Goal: Task Accomplishment & Management: Complete application form

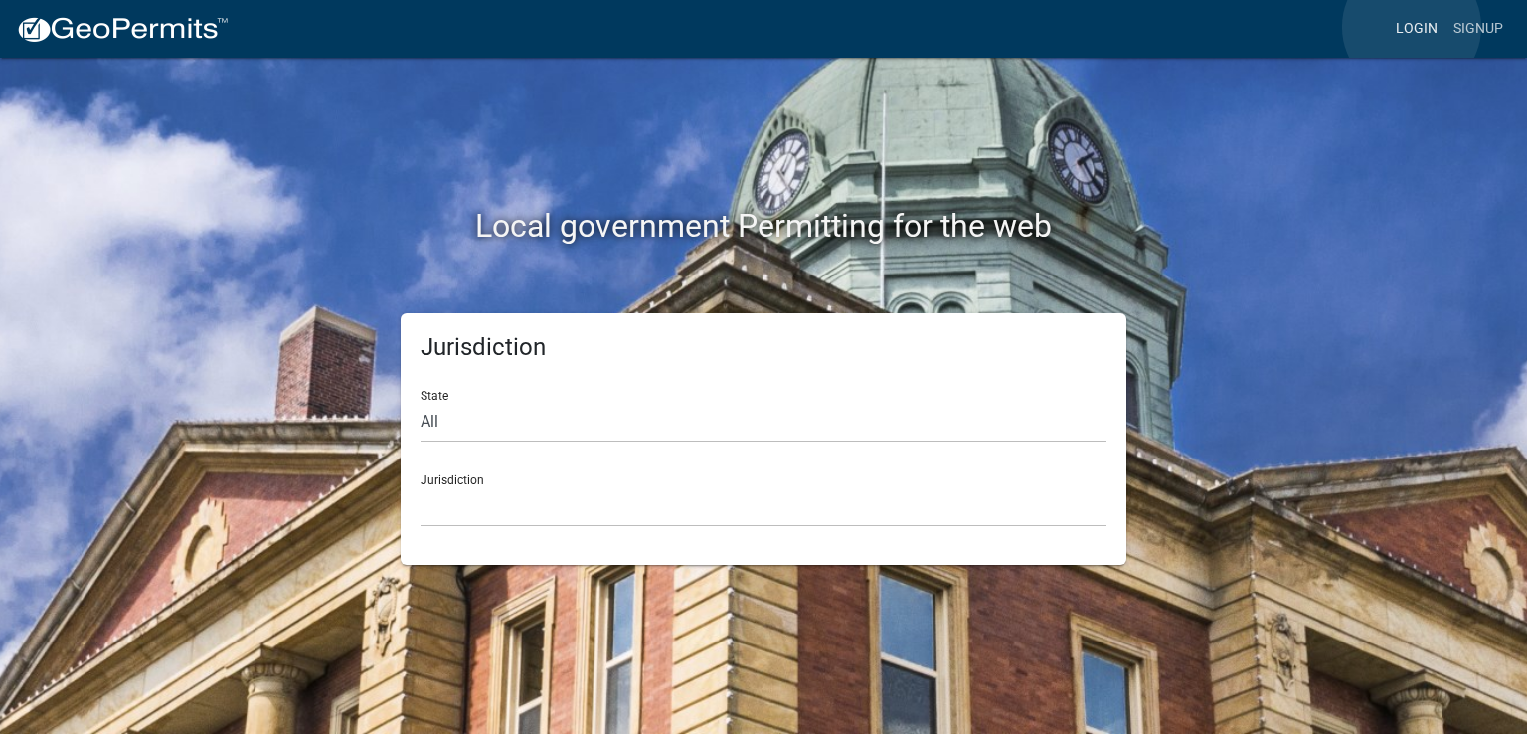
click at [1411, 27] on link "Login" at bounding box center [1417, 29] width 58 height 38
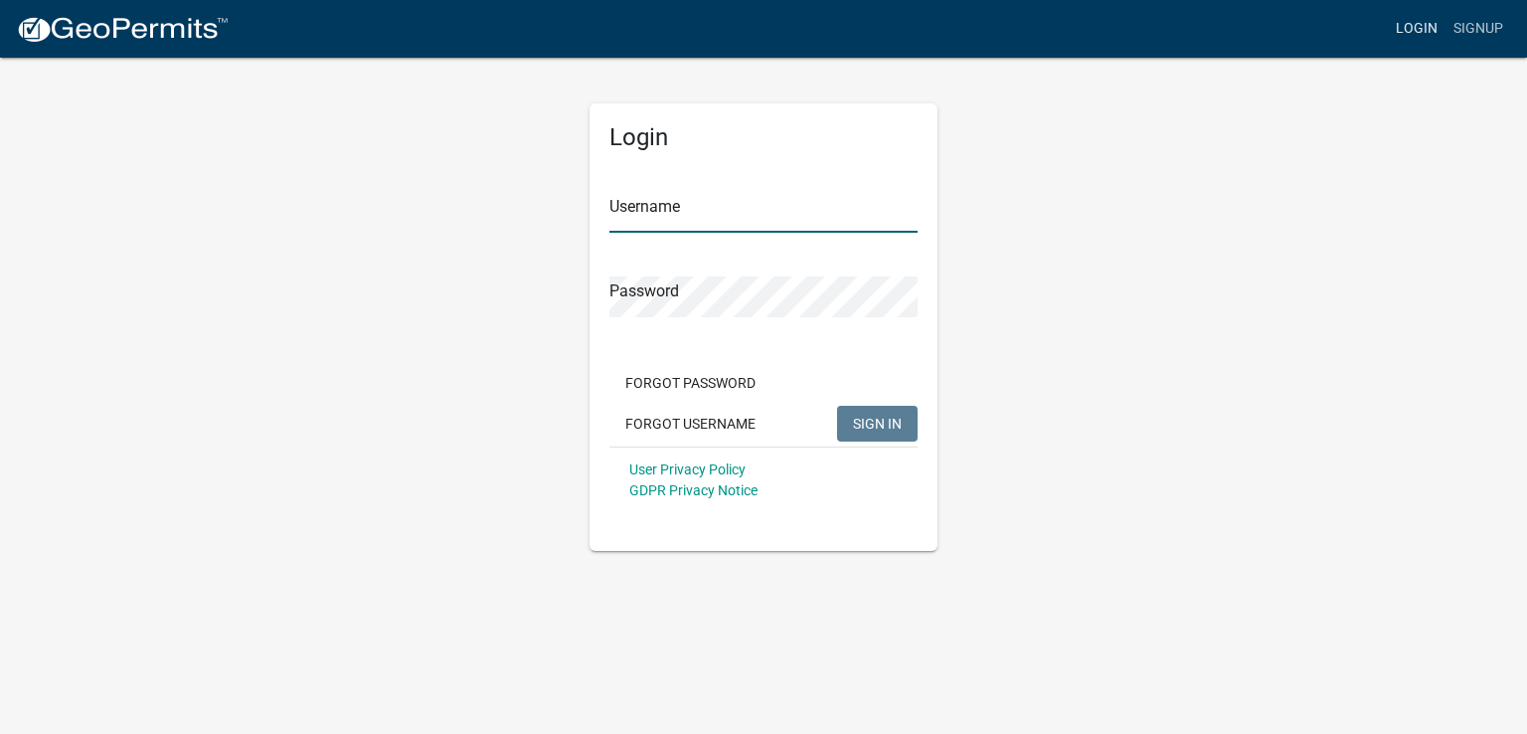
type input "easterdp"
click at [872, 429] on span "SIGN IN" at bounding box center [877, 422] width 49 height 16
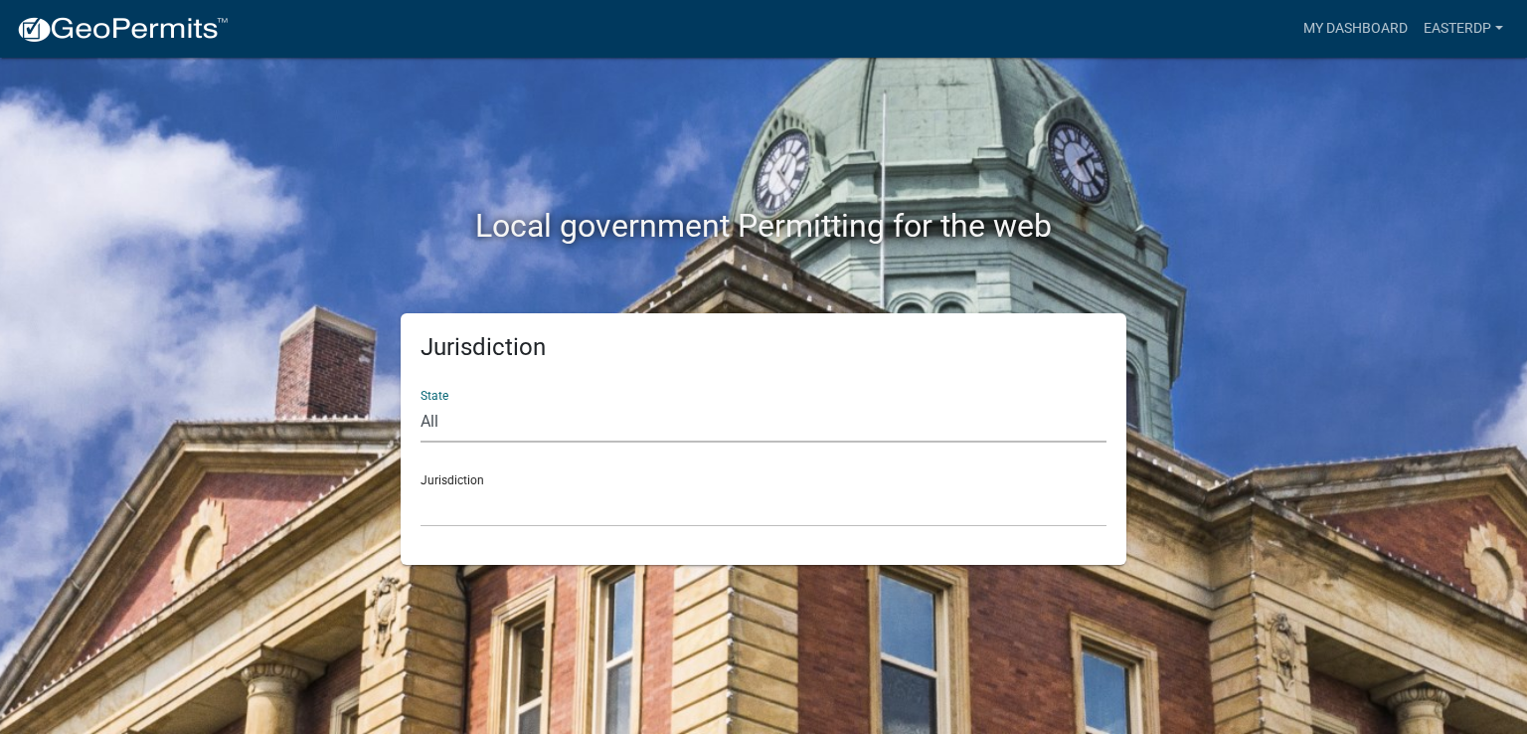
click at [430, 418] on select "All [US_STATE] [US_STATE] [US_STATE] [US_STATE] [US_STATE] [US_STATE] [US_STATE…" at bounding box center [763, 422] width 686 height 41
select select "[US_STATE]"
click at [420, 402] on select "All [US_STATE] [US_STATE] [US_STATE] [US_STATE] [US_STATE] [US_STATE] [US_STATE…" at bounding box center [763, 422] width 686 height 41
click at [453, 490] on select "[GEOGRAPHIC_DATA], [US_STATE][PERSON_NAME][GEOGRAPHIC_DATA], [US_STATE][PERSON_…" at bounding box center [763, 506] width 686 height 41
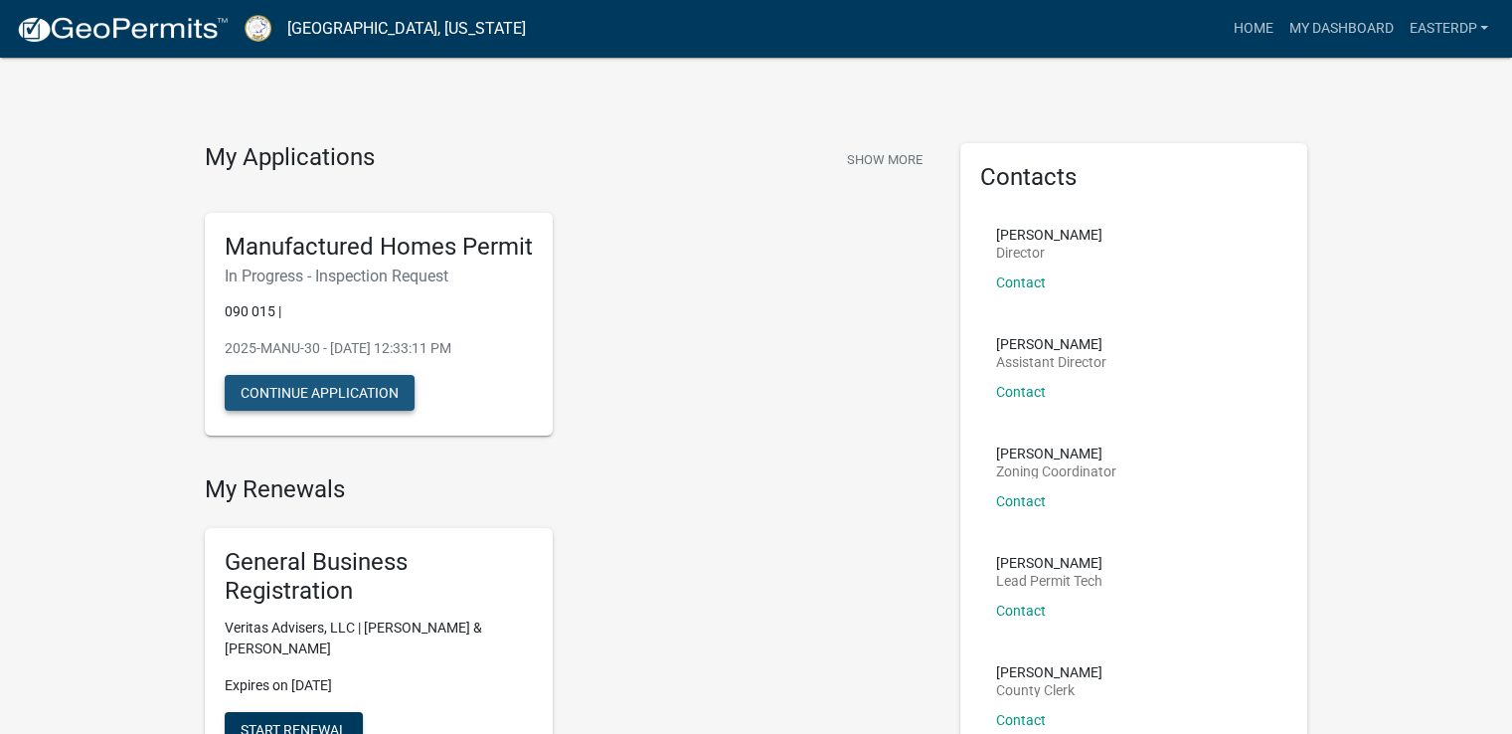
click at [375, 395] on button "Continue Application" at bounding box center [320, 393] width 190 height 36
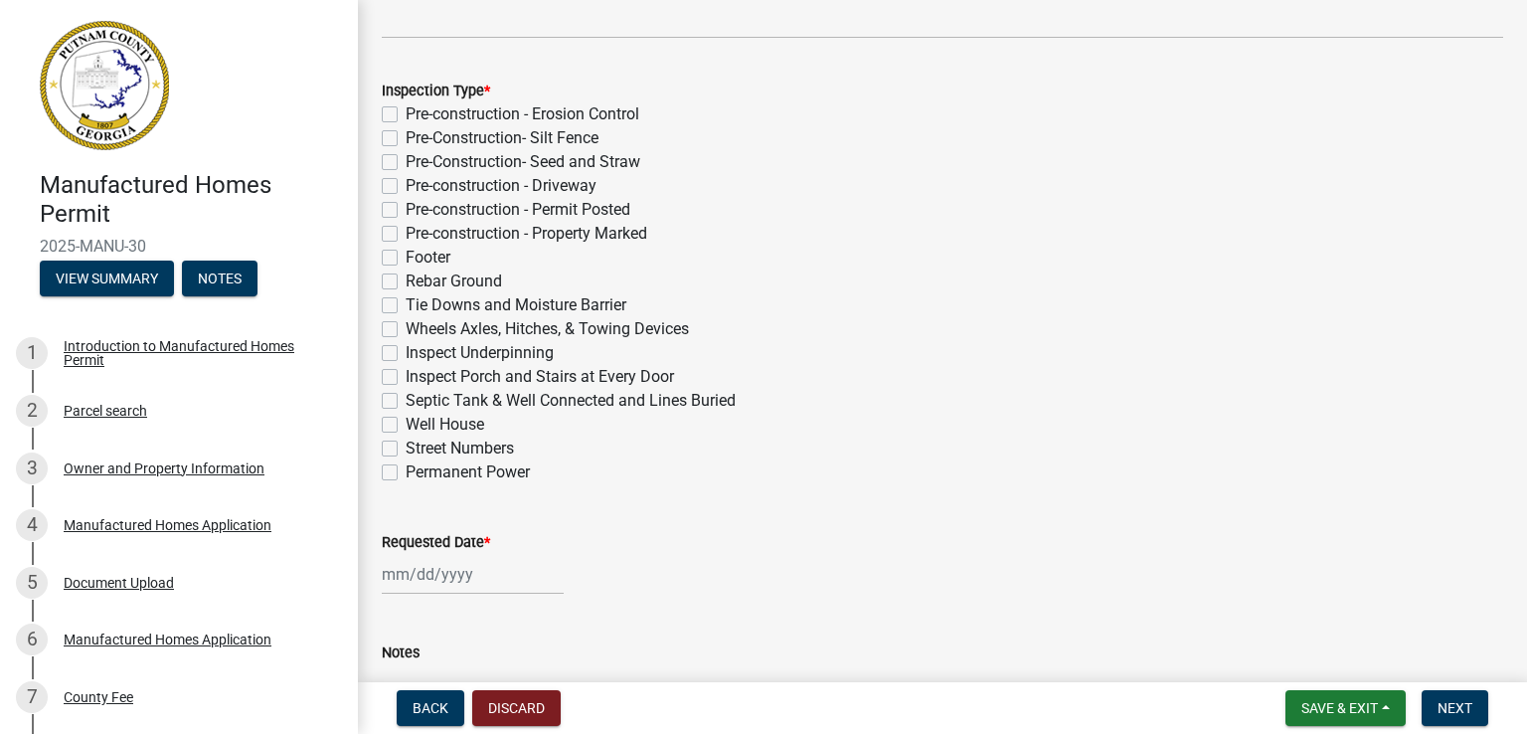
scroll to position [385, 0]
click at [406, 252] on label "Footer" at bounding box center [428, 255] width 45 height 24
click at [406, 252] on input "Footer" at bounding box center [412, 249] width 13 height 13
checkbox input "true"
checkbox input "false"
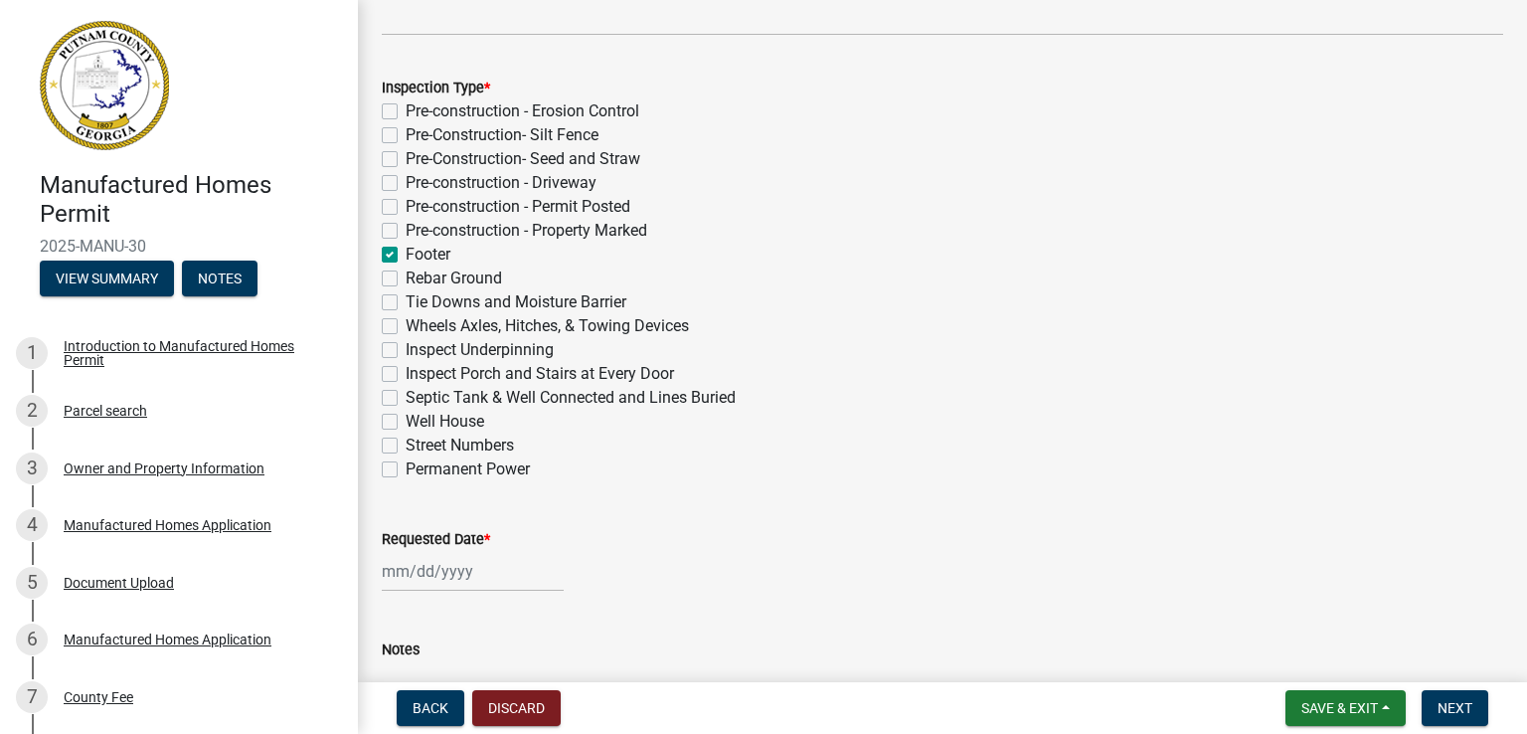
checkbox input "false"
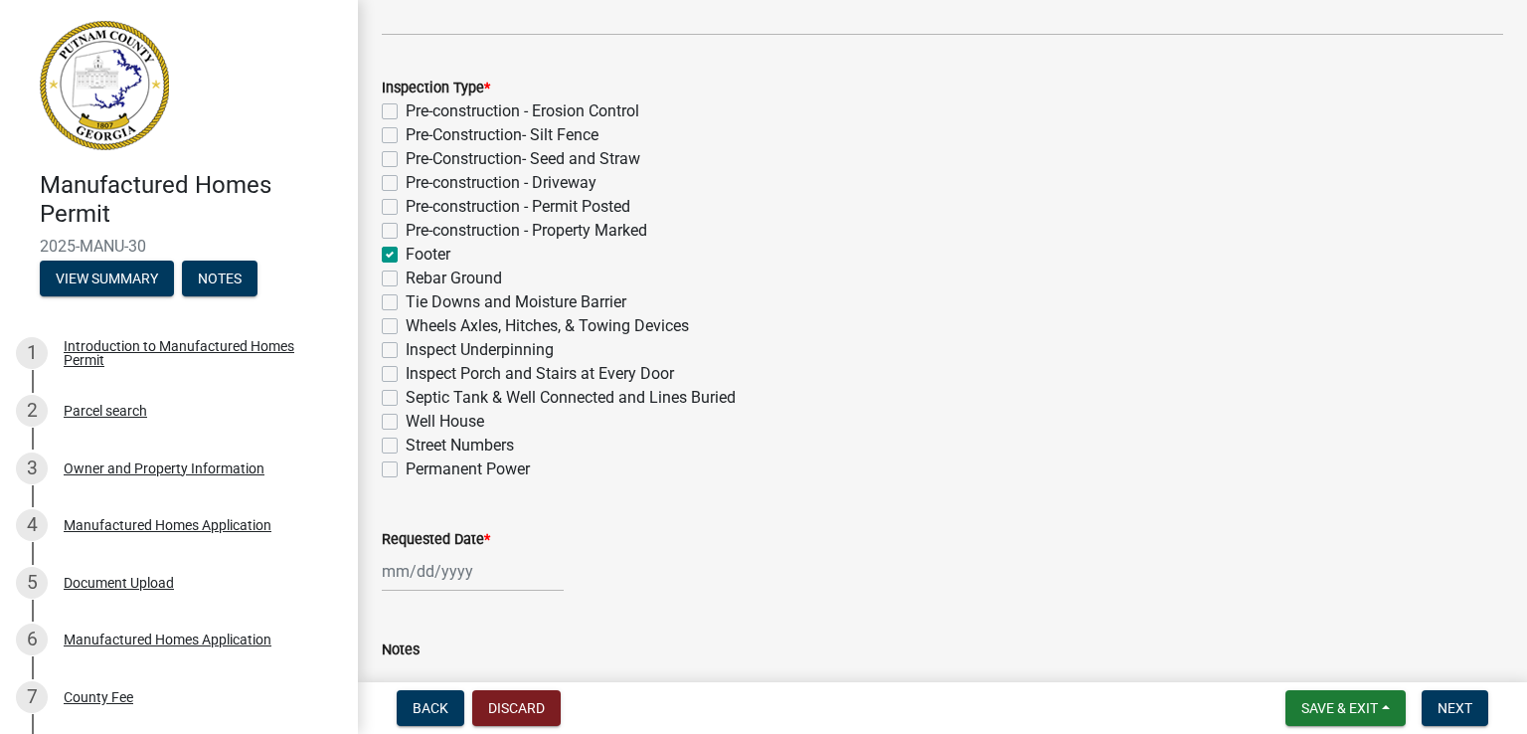
checkbox input "true"
checkbox input "false"
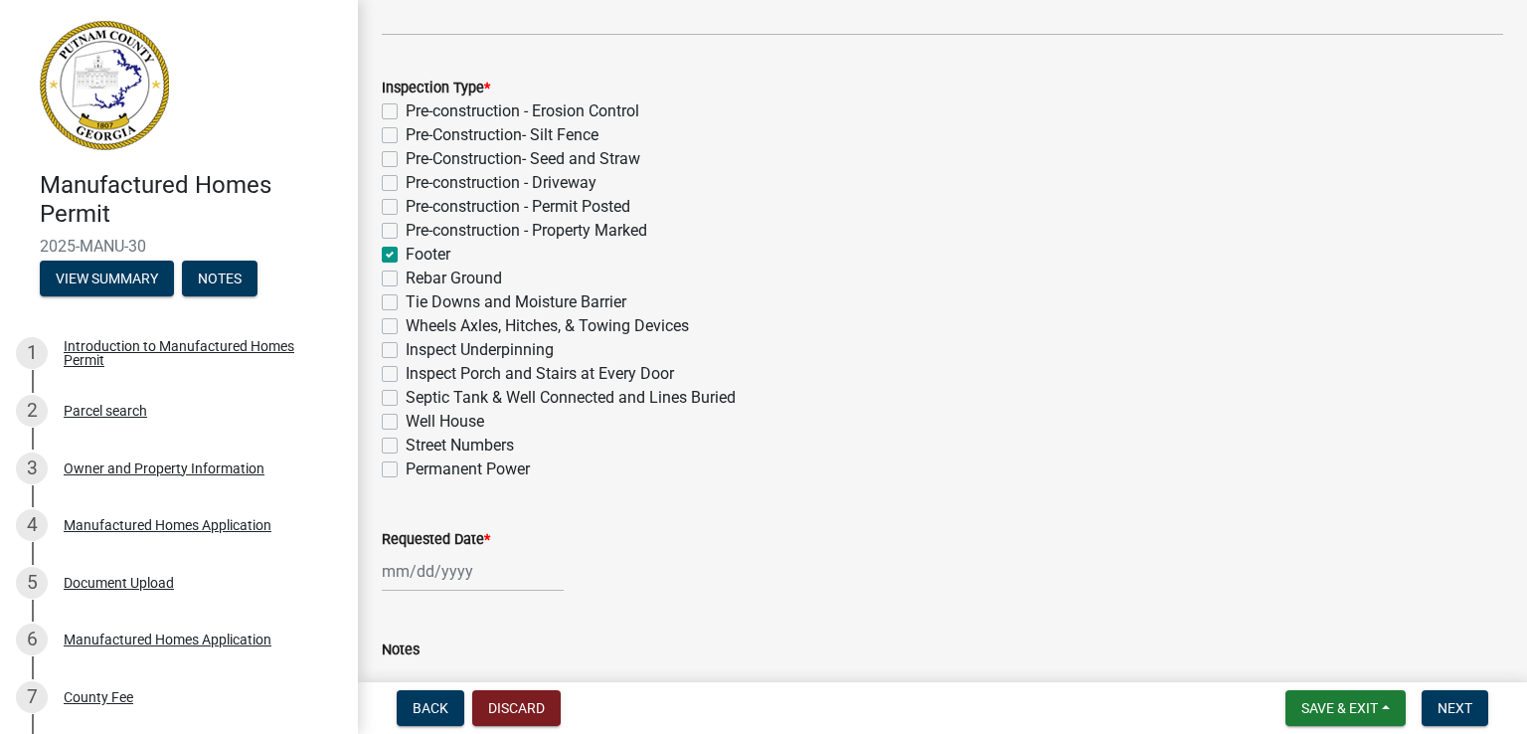
checkbox input "false"
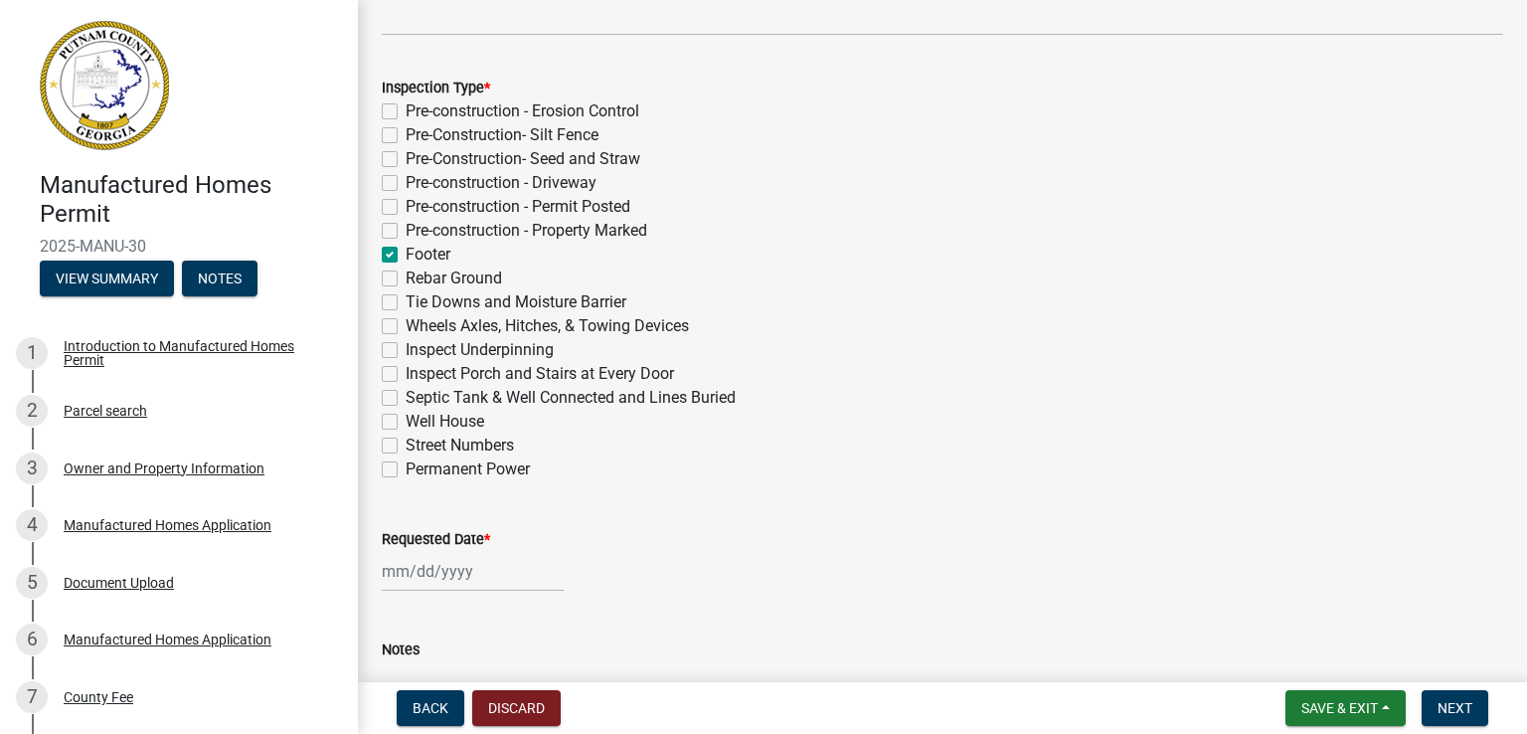
click at [406, 422] on label "Well House" at bounding box center [445, 422] width 79 height 24
click at [406, 422] on input "Well House" at bounding box center [412, 416] width 13 height 13
checkbox input "true"
checkbox input "false"
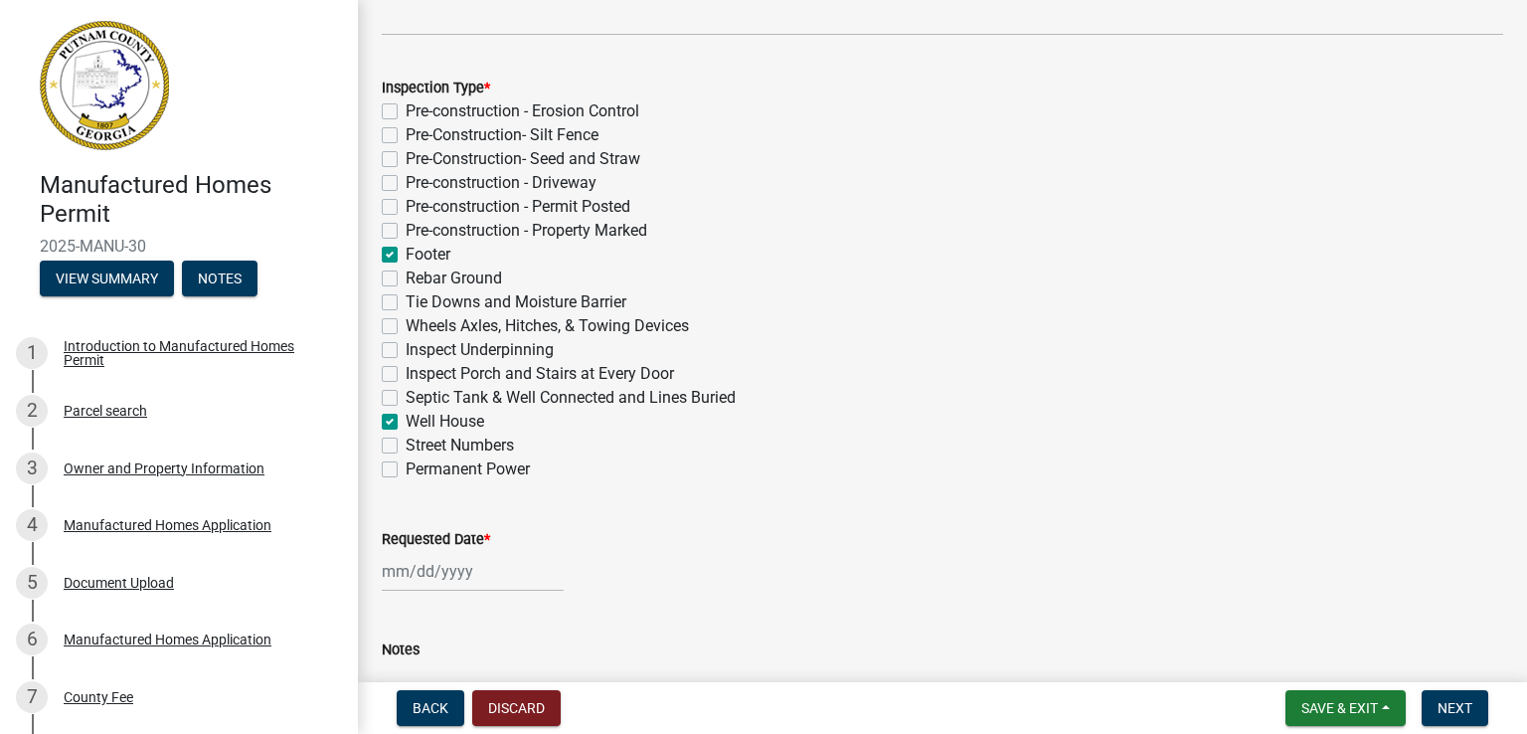
checkbox input "false"
checkbox input "true"
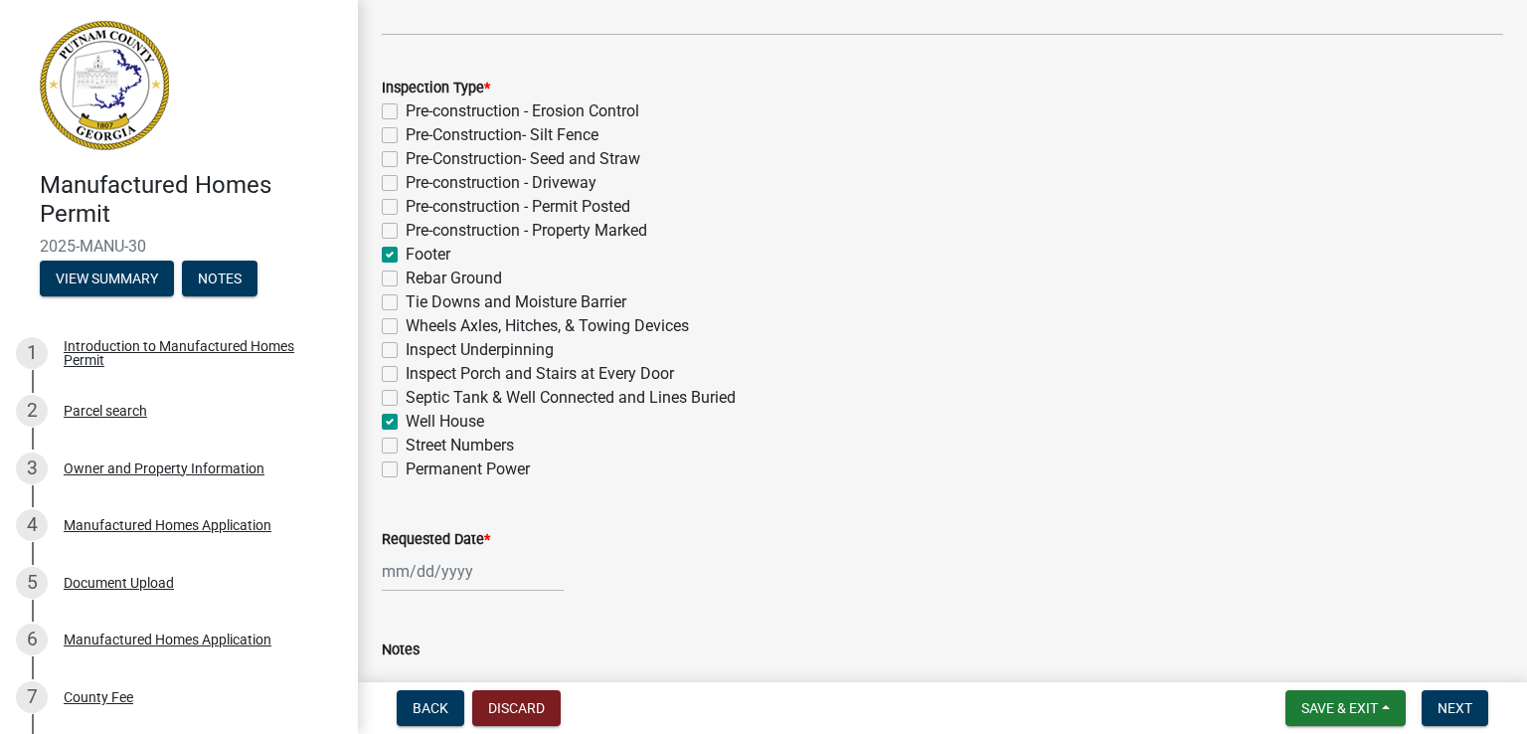
checkbox input "false"
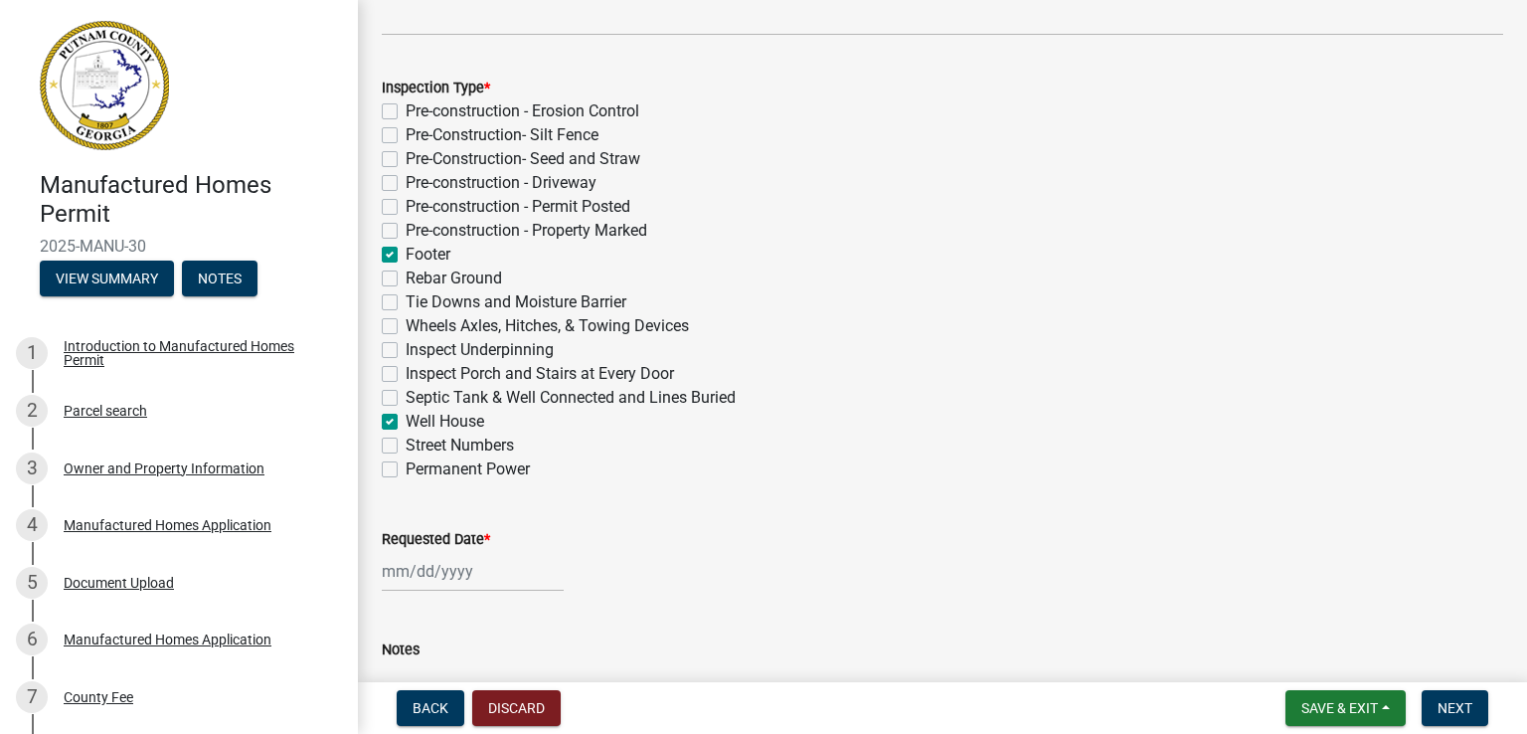
checkbox input "false"
checkbox input "true"
checkbox input "false"
click at [406, 208] on label "Pre-construction - Permit Posted" at bounding box center [518, 207] width 225 height 24
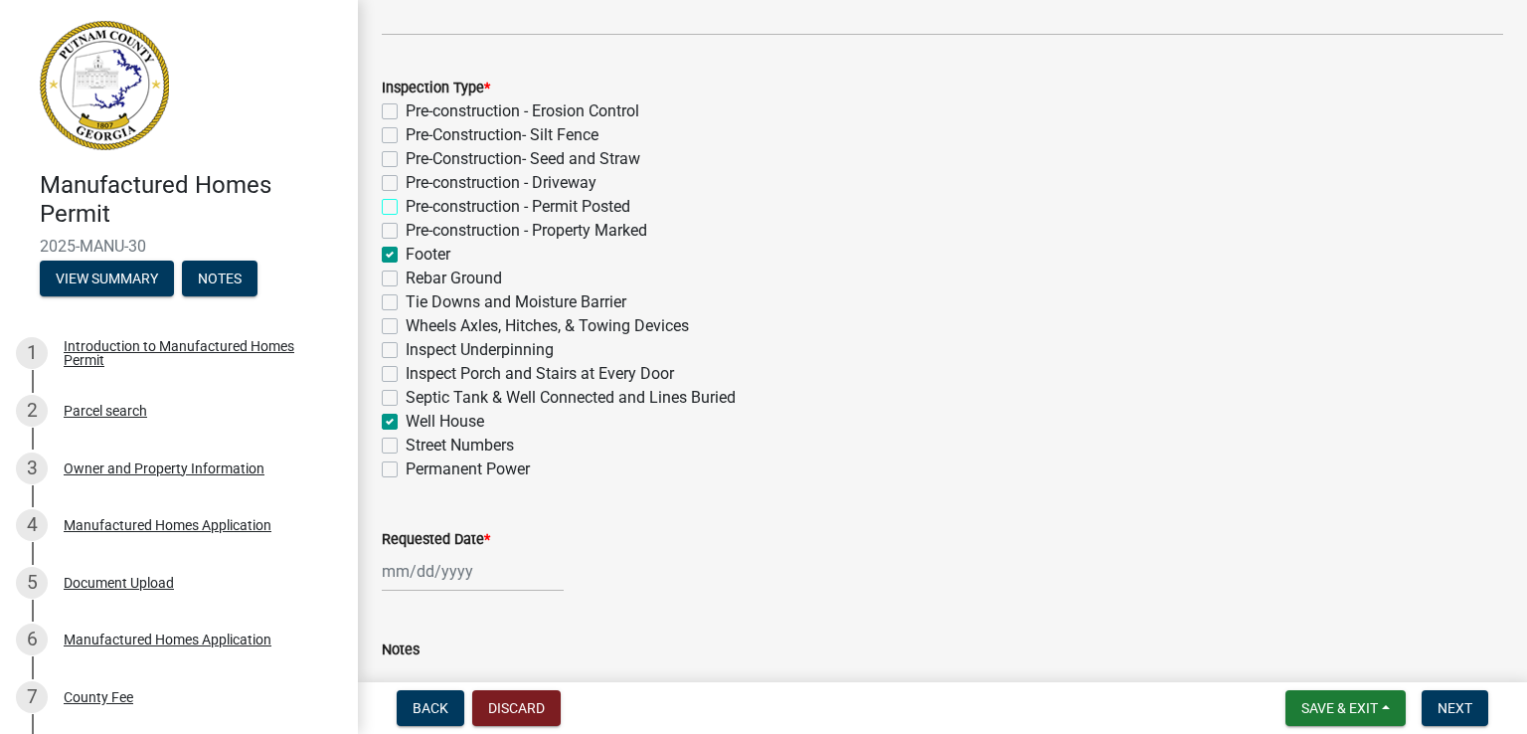
click at [406, 208] on input "Pre-construction - Permit Posted" at bounding box center [412, 201] width 13 height 13
checkbox input "true"
checkbox input "false"
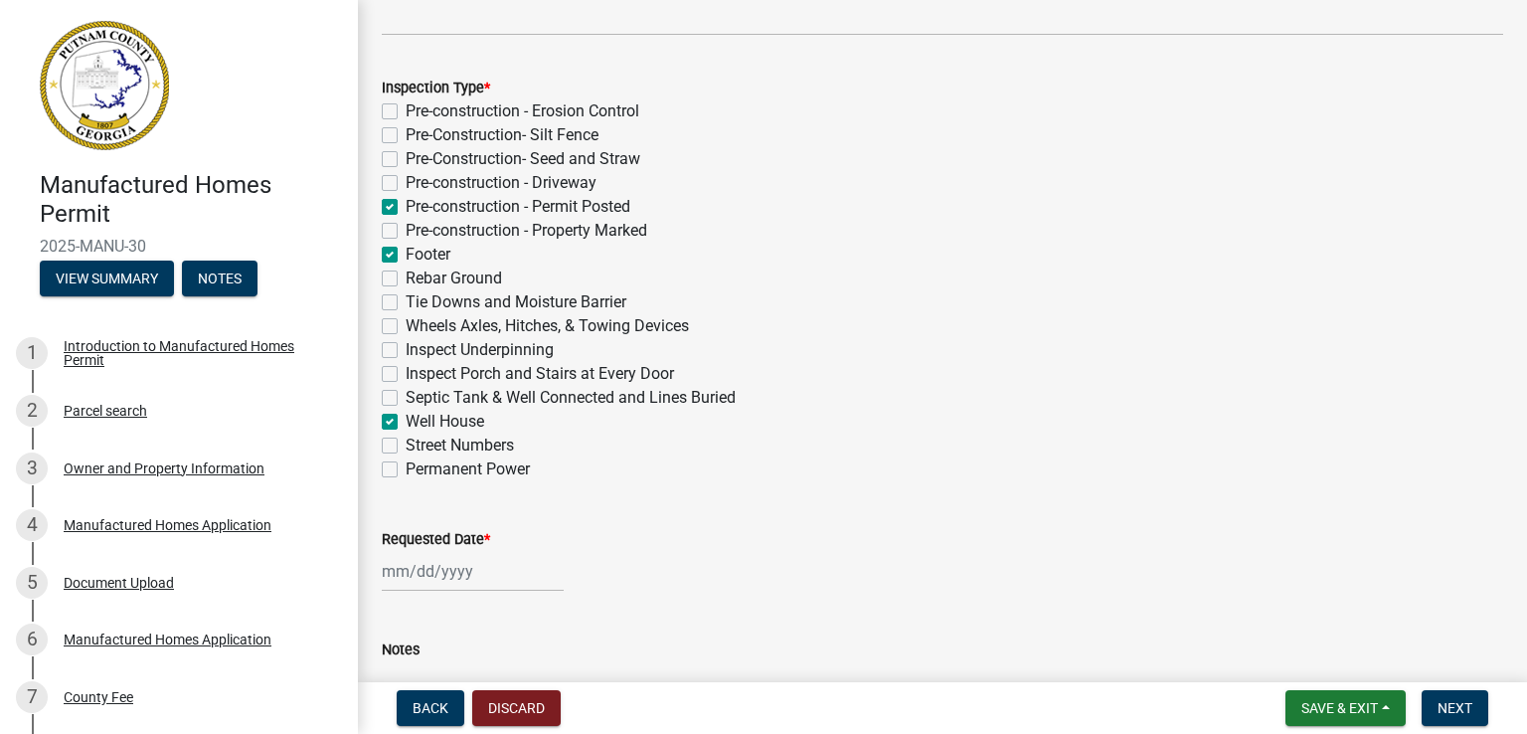
checkbox input "false"
checkbox input "true"
checkbox input "false"
checkbox input "true"
checkbox input "false"
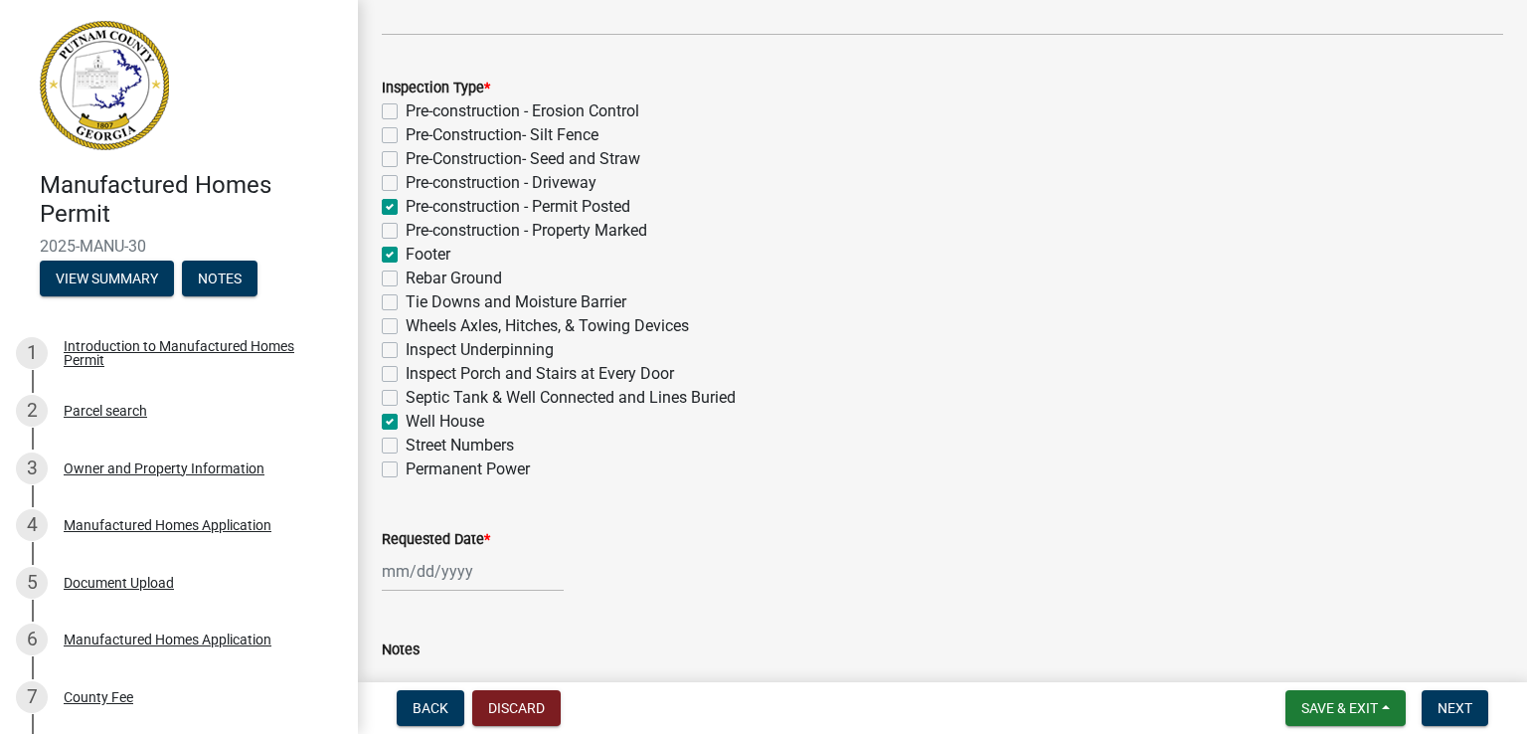
checkbox input "false"
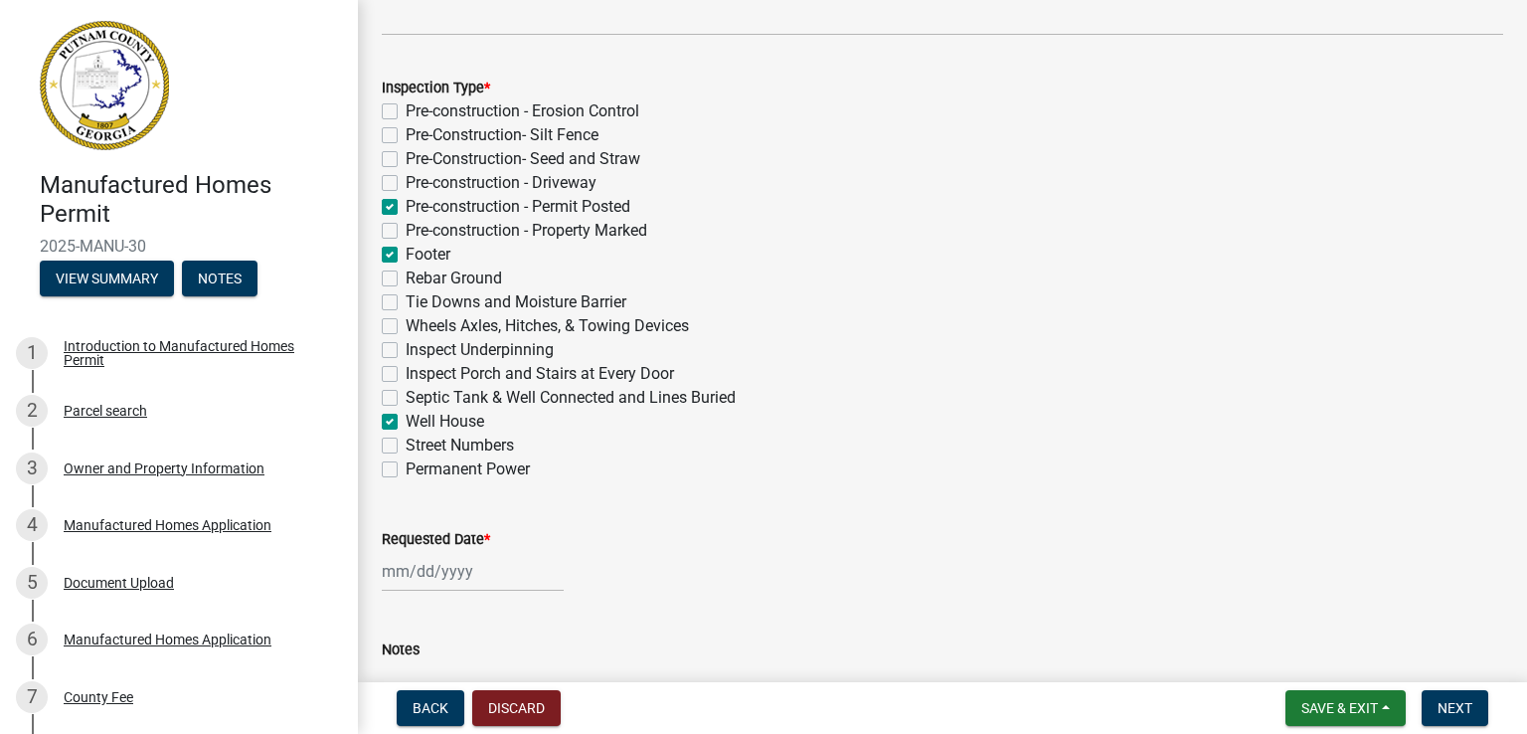
checkbox input "true"
checkbox input "false"
click at [388, 578] on div at bounding box center [473, 571] width 182 height 41
select select "8"
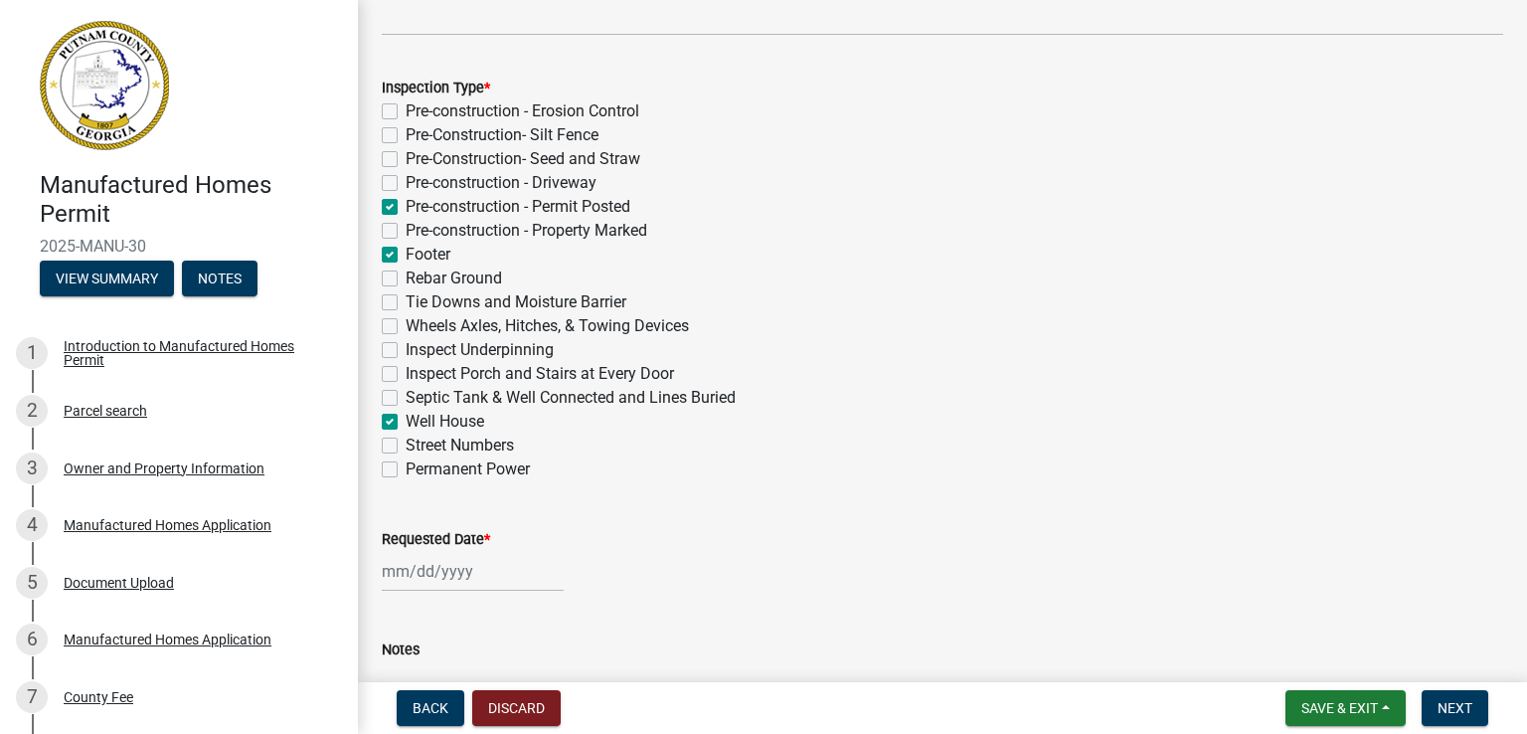
select select "2025"
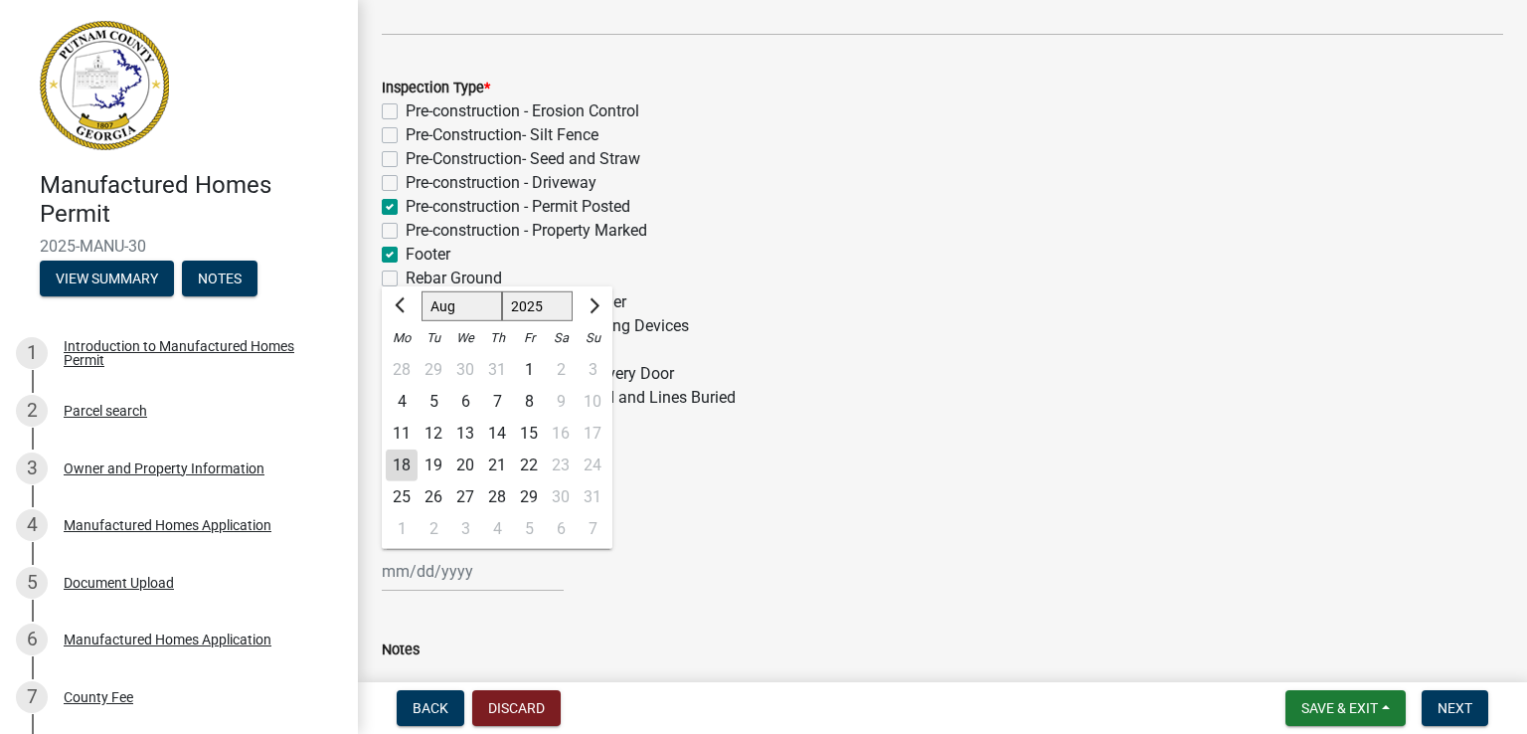
click at [410, 468] on div "18" at bounding box center [402, 465] width 32 height 32
type input "[DATE]"
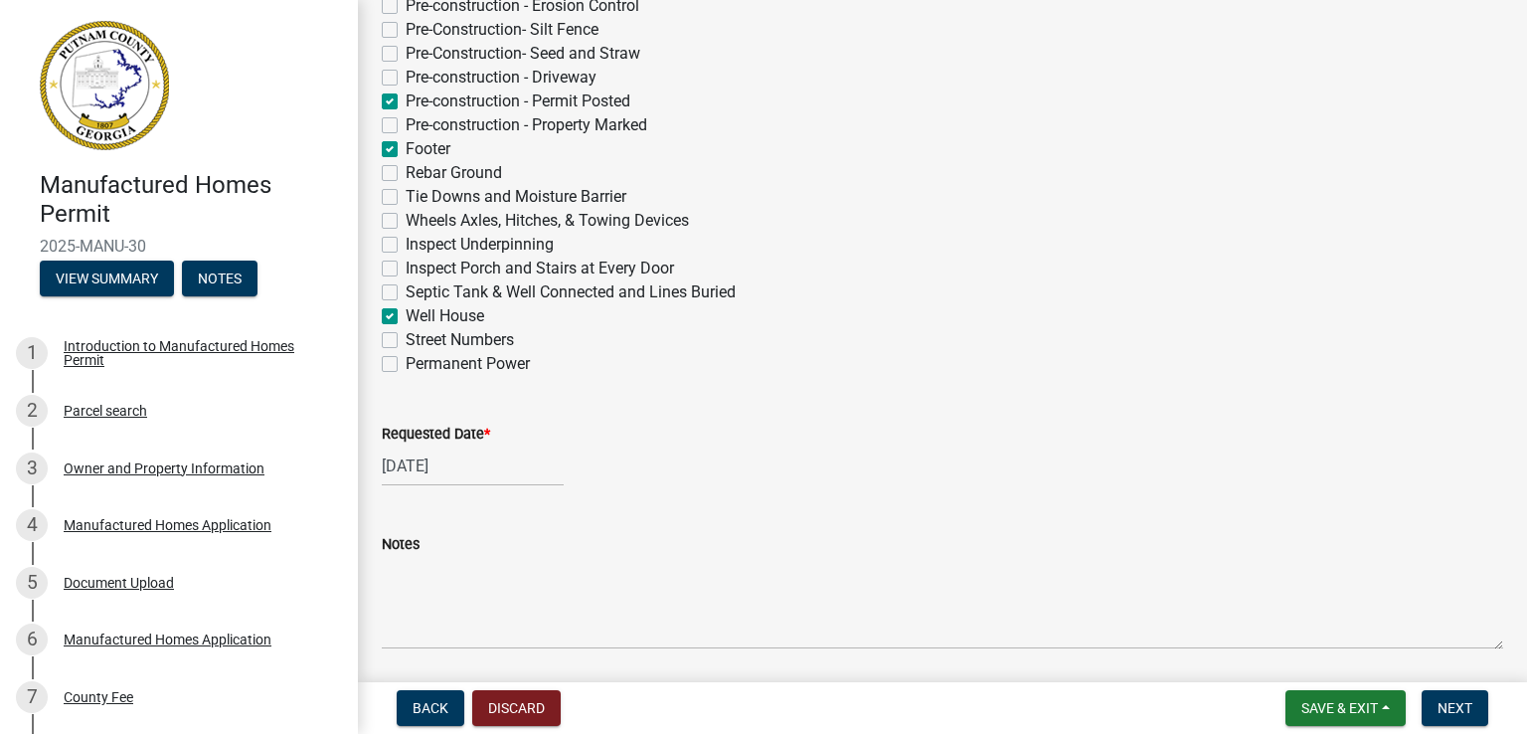
scroll to position [504, 0]
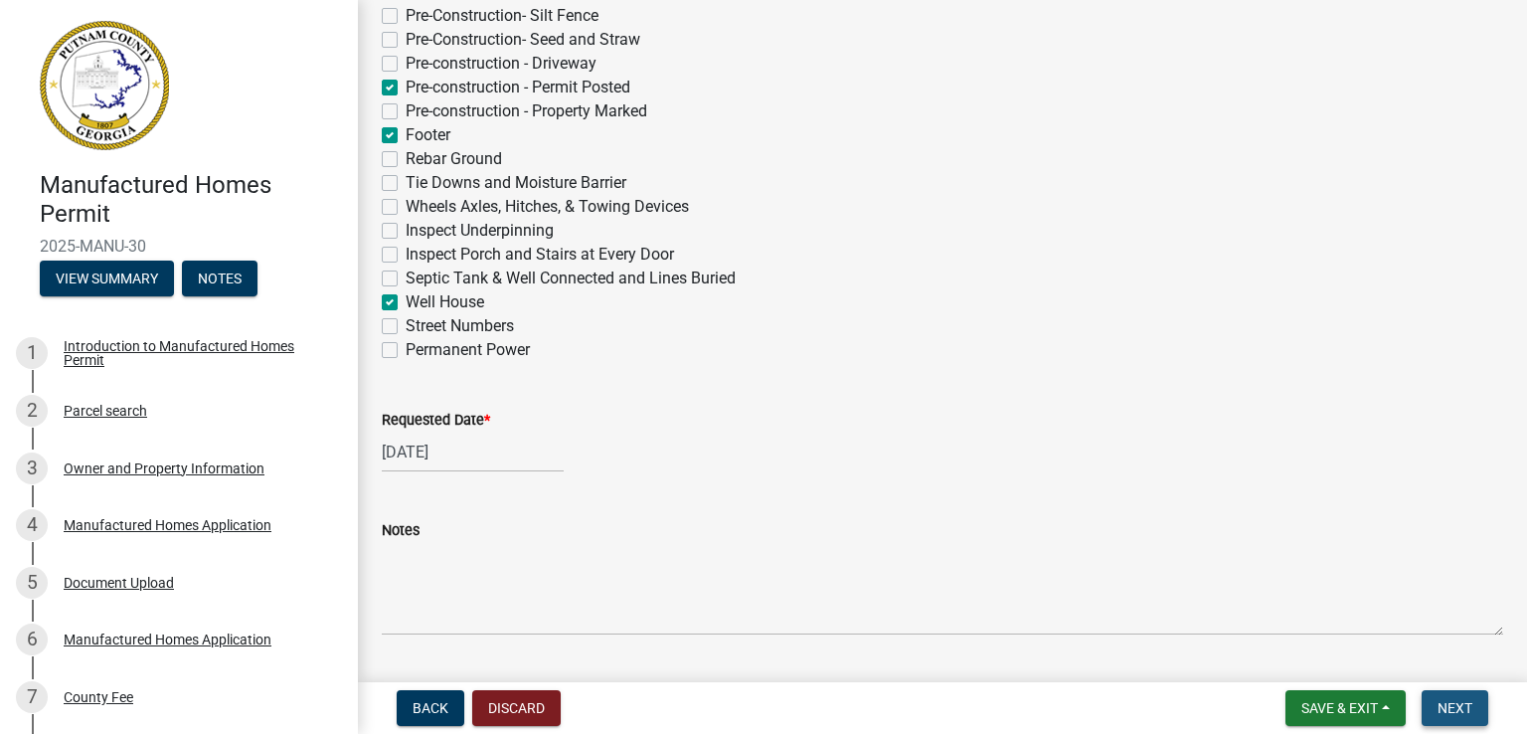
click at [1441, 703] on span "Next" at bounding box center [1454, 708] width 35 height 16
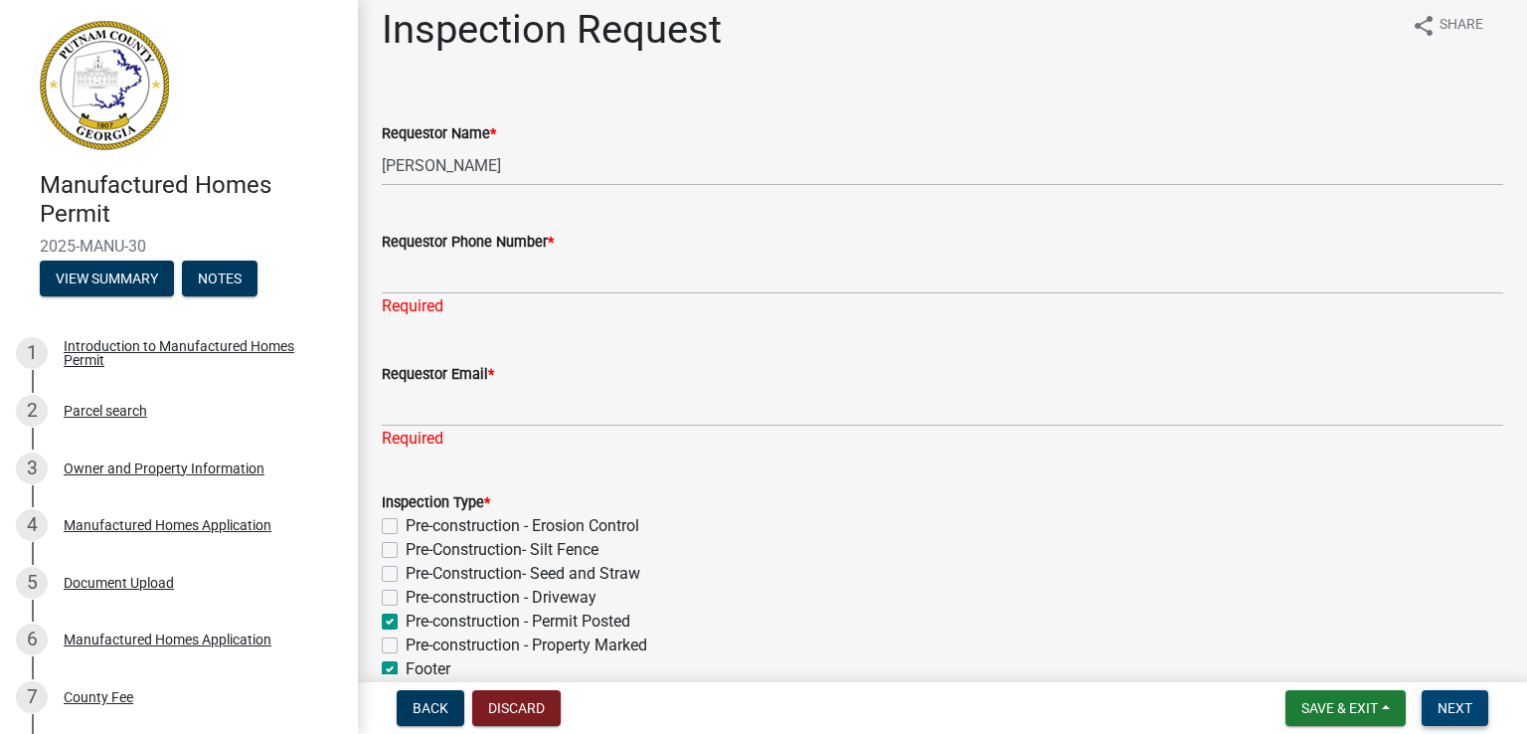
scroll to position [15, 0]
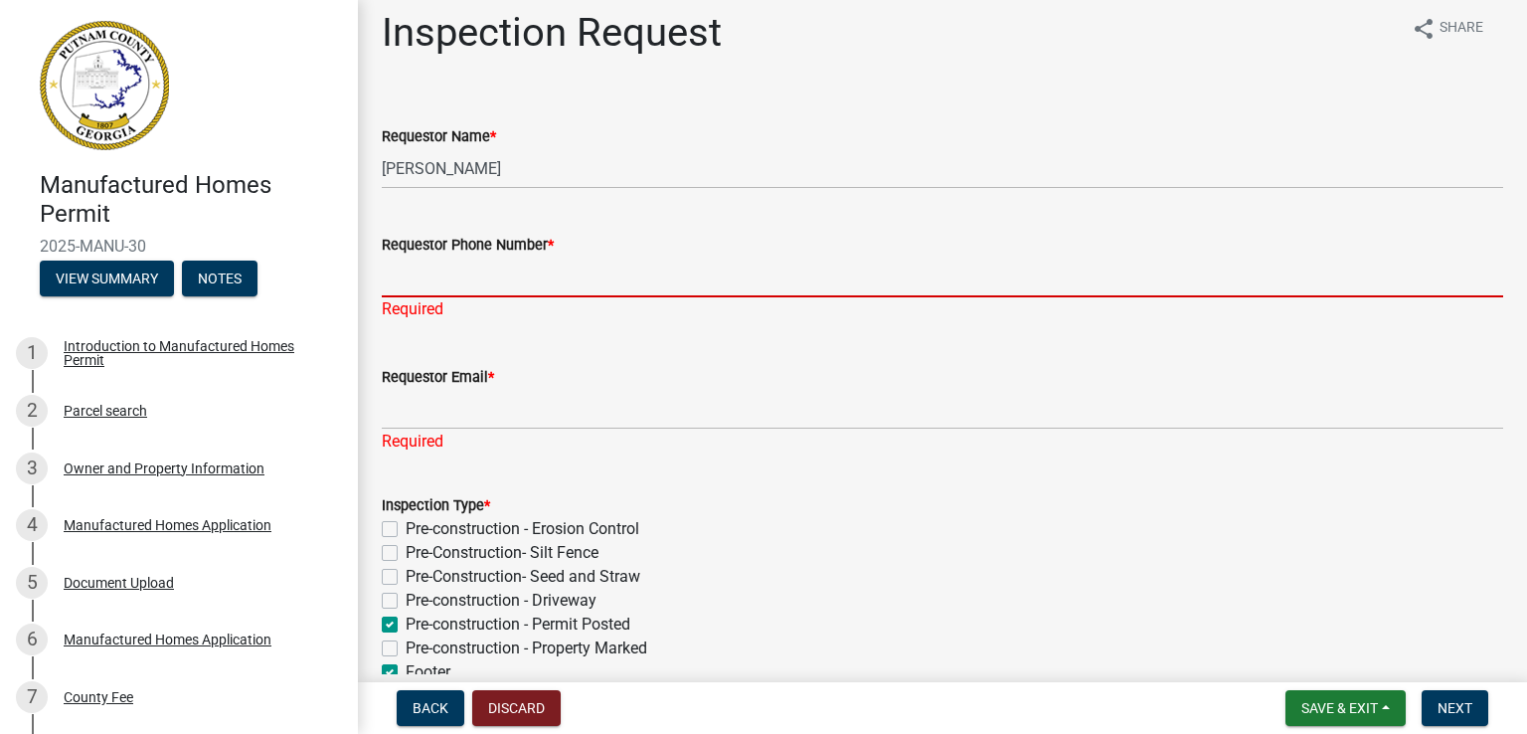
click at [421, 277] on input "Requestor Phone Number *" at bounding box center [942, 276] width 1121 height 41
type input "4784566706"
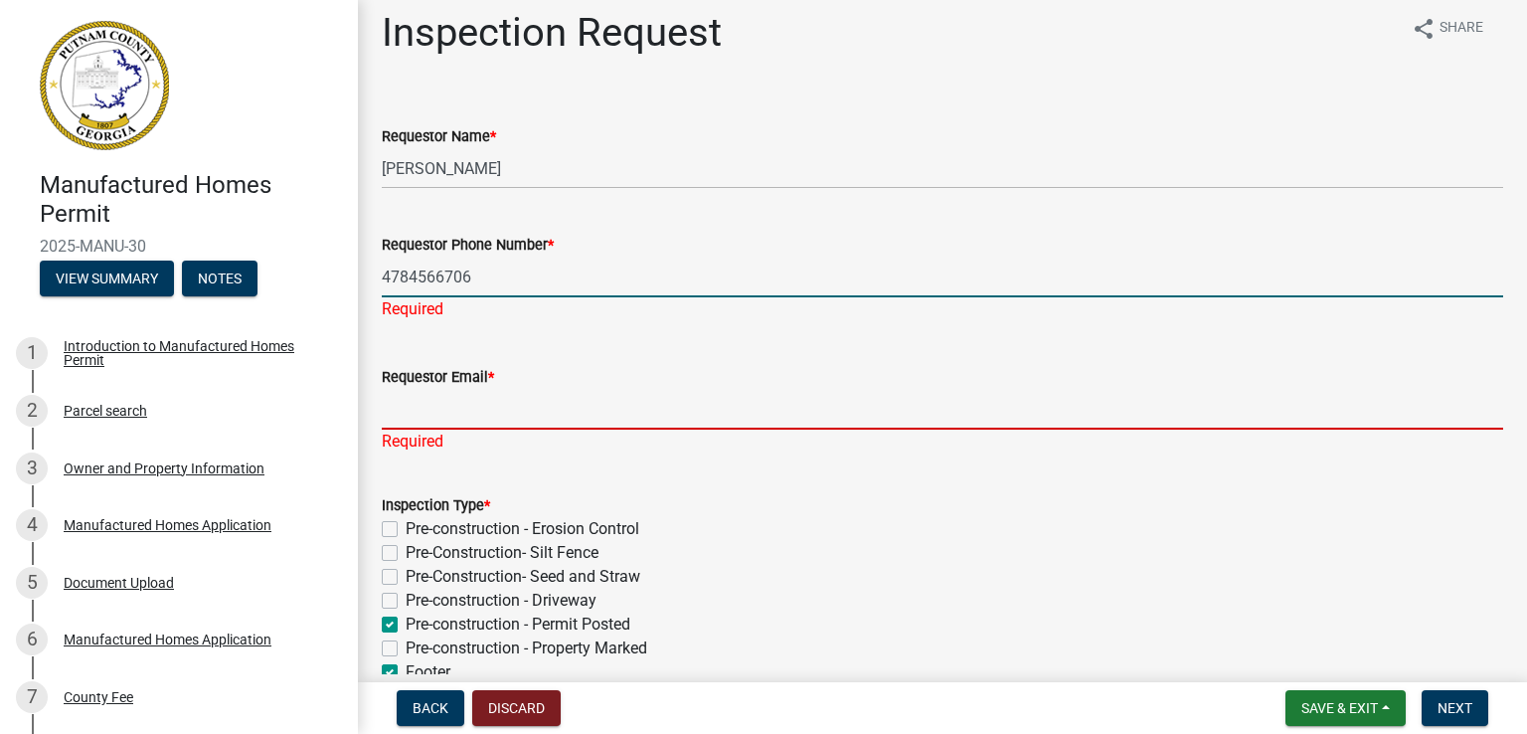
type input "[EMAIL_ADDRESS][DATE][DOMAIN_NAME]"
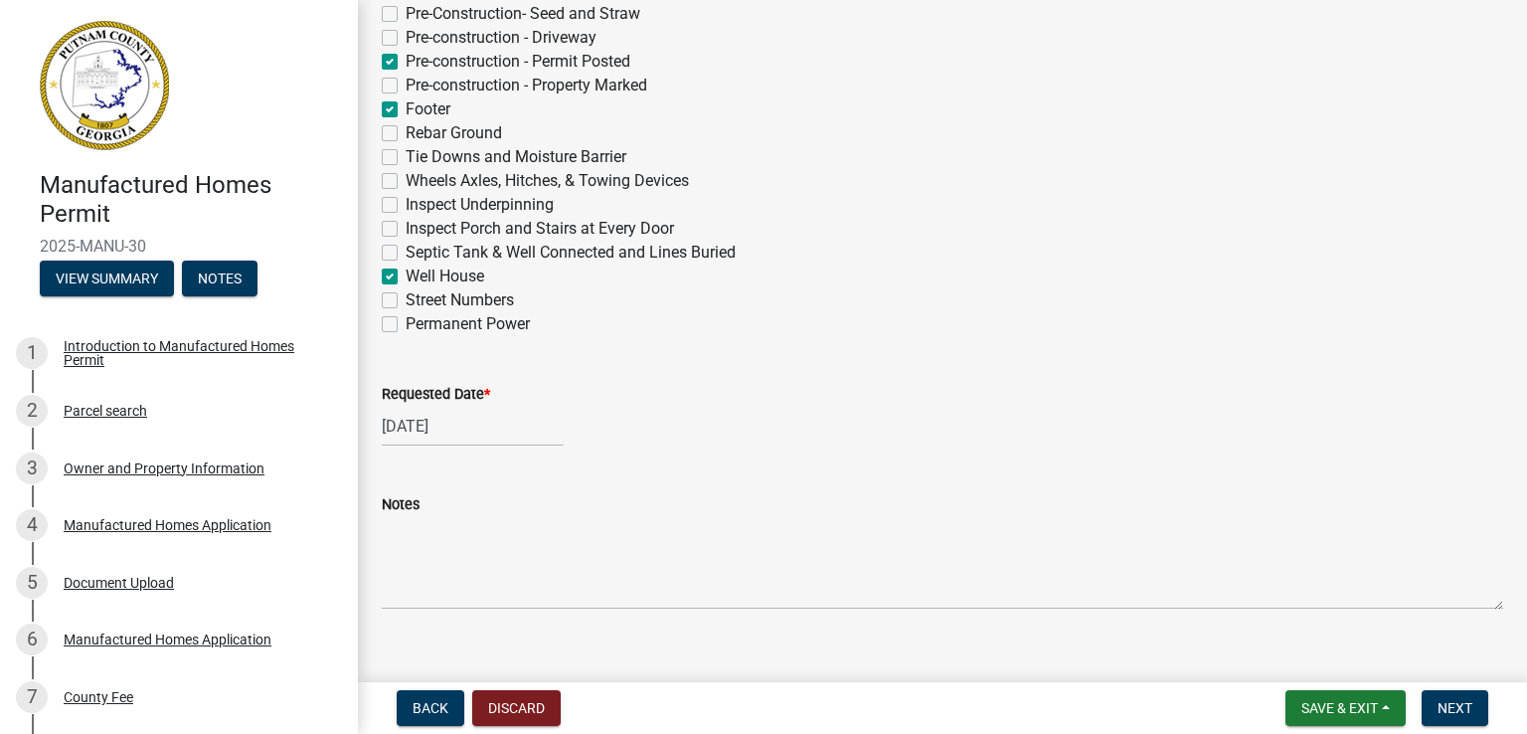
scroll to position [559, 0]
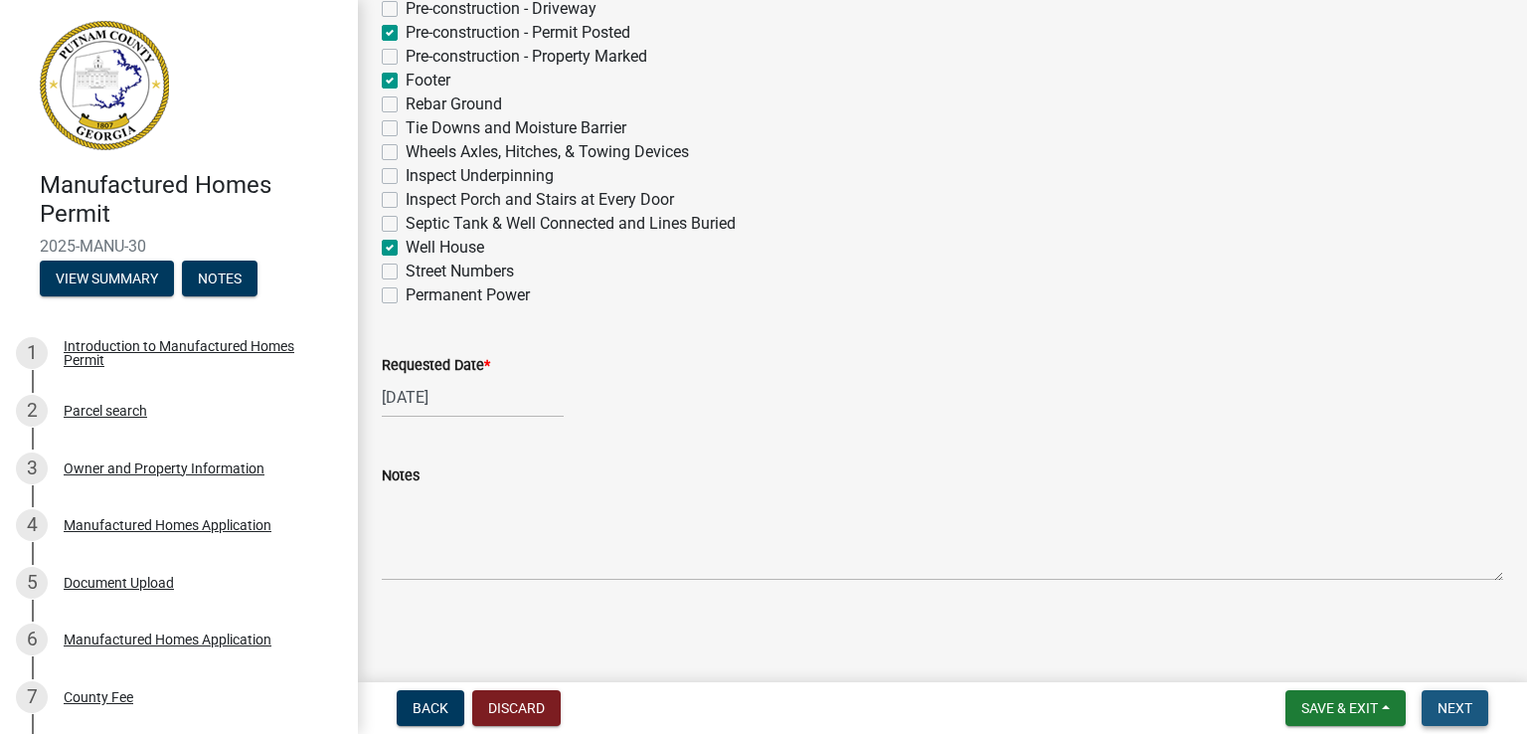
click at [1464, 705] on span "Next" at bounding box center [1454, 708] width 35 height 16
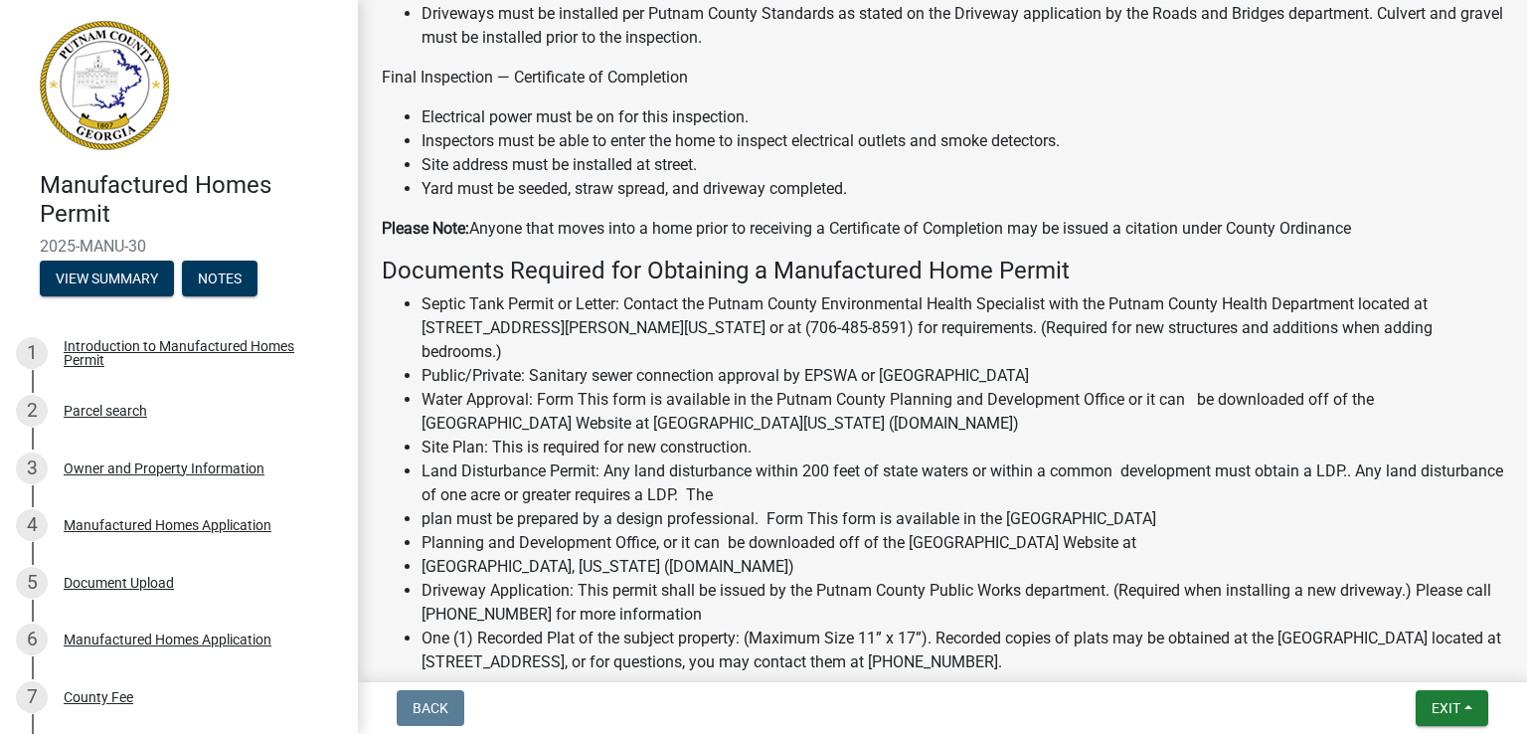
scroll to position [1976, 0]
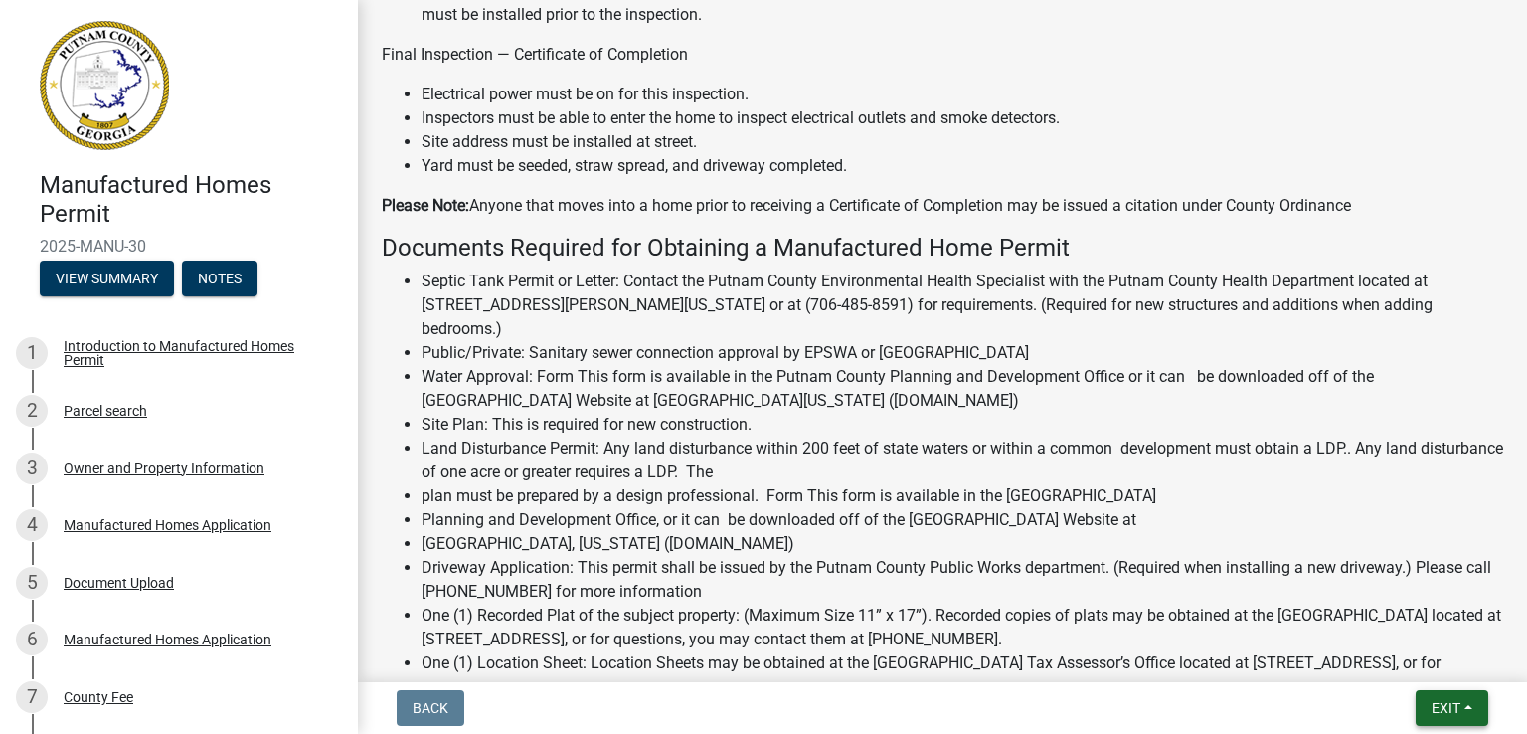
click at [1450, 713] on span "Exit" at bounding box center [1445, 708] width 29 height 16
click at [1418, 662] on button "Save & Exit" at bounding box center [1409, 656] width 159 height 48
